Goal: Information Seeking & Learning: Understand process/instructions

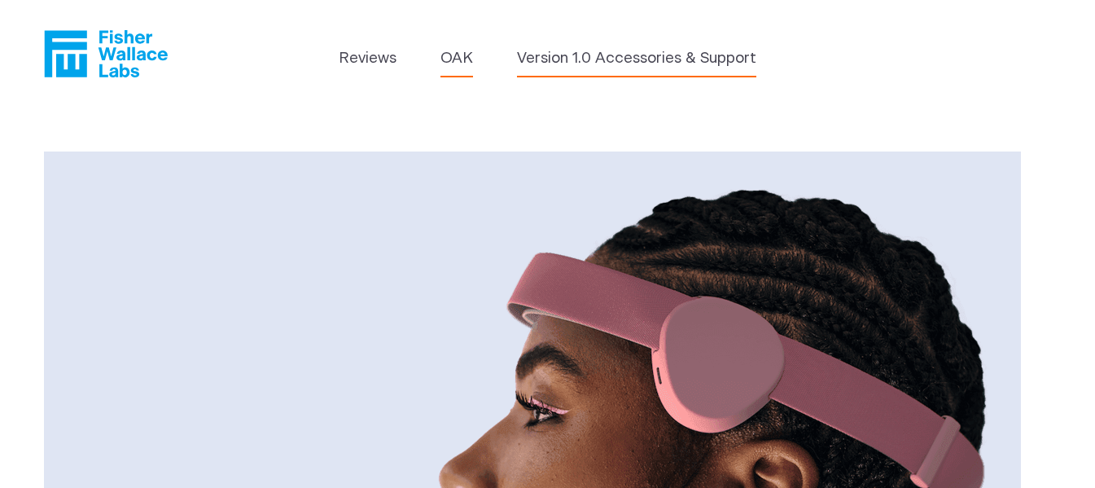
click at [629, 61] on link "Version 1.0 Accessories & Support" at bounding box center [636, 58] width 239 height 23
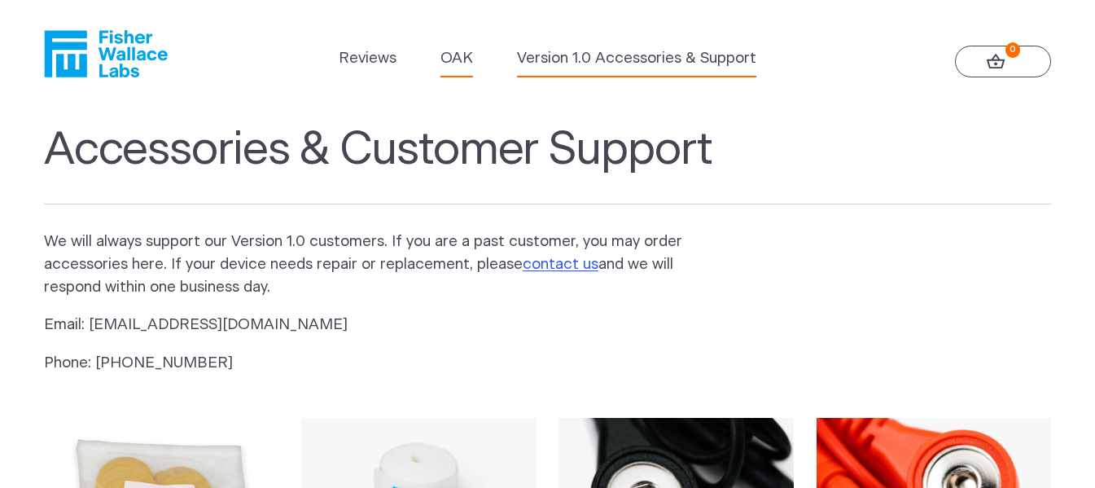
click at [460, 61] on link "OAK" at bounding box center [456, 58] width 33 height 23
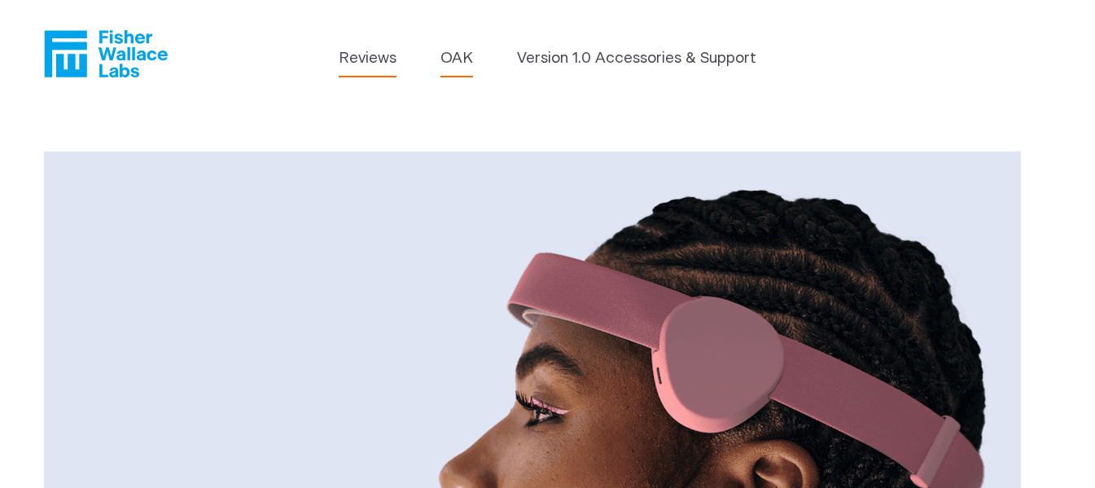
click at [358, 55] on link "Reviews" at bounding box center [368, 58] width 58 height 23
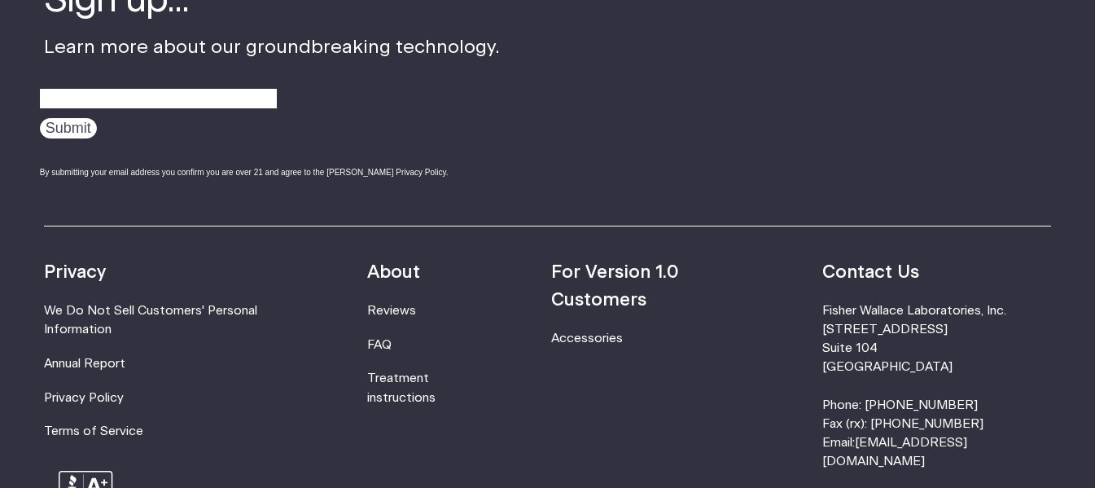
scroll to position [2198, 0]
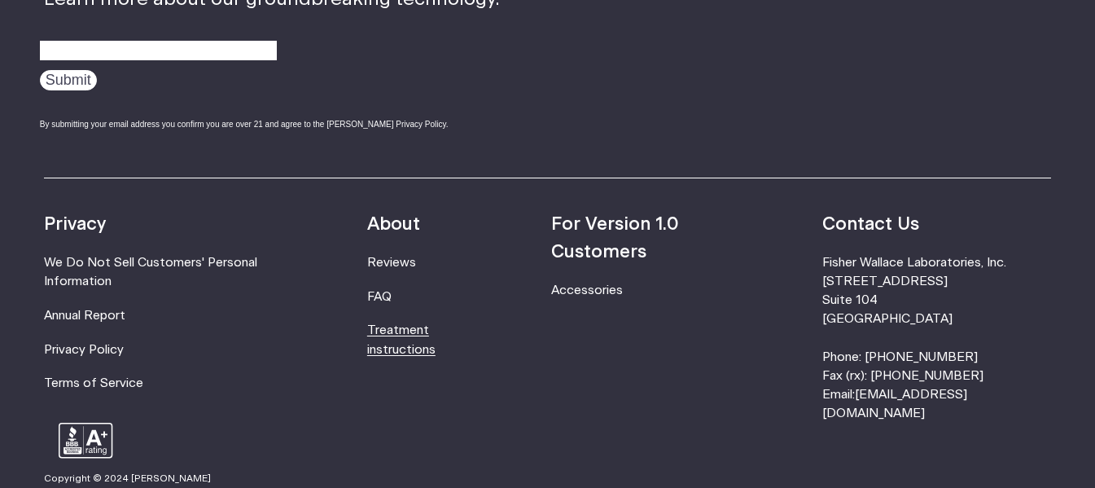
click at [436, 335] on link "Treatment instructions" at bounding box center [401, 339] width 68 height 31
